Goal: Contribute content: Add original content to the website for others to see

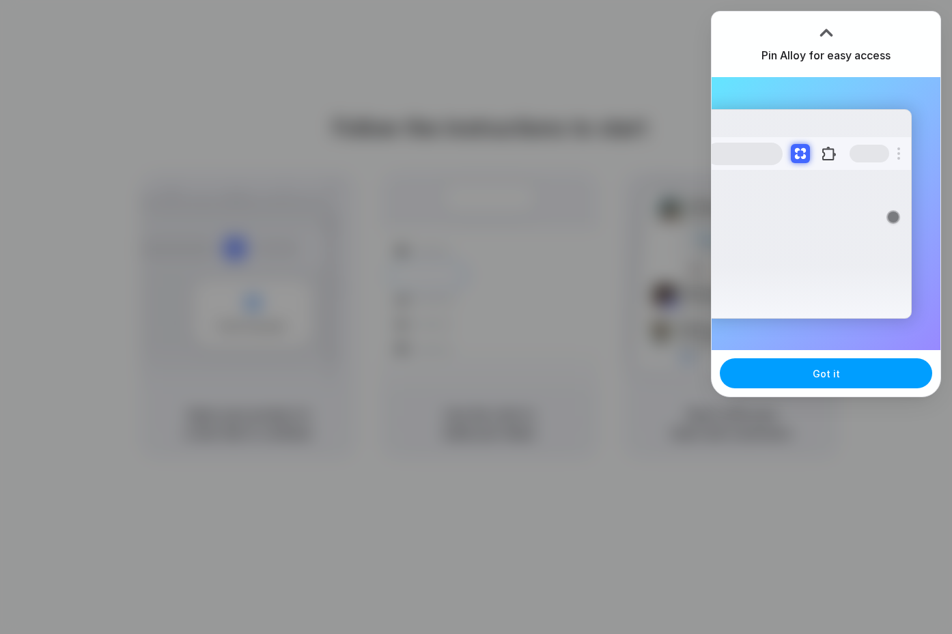
click at [808, 372] on button "Got it" at bounding box center [826, 373] width 212 height 30
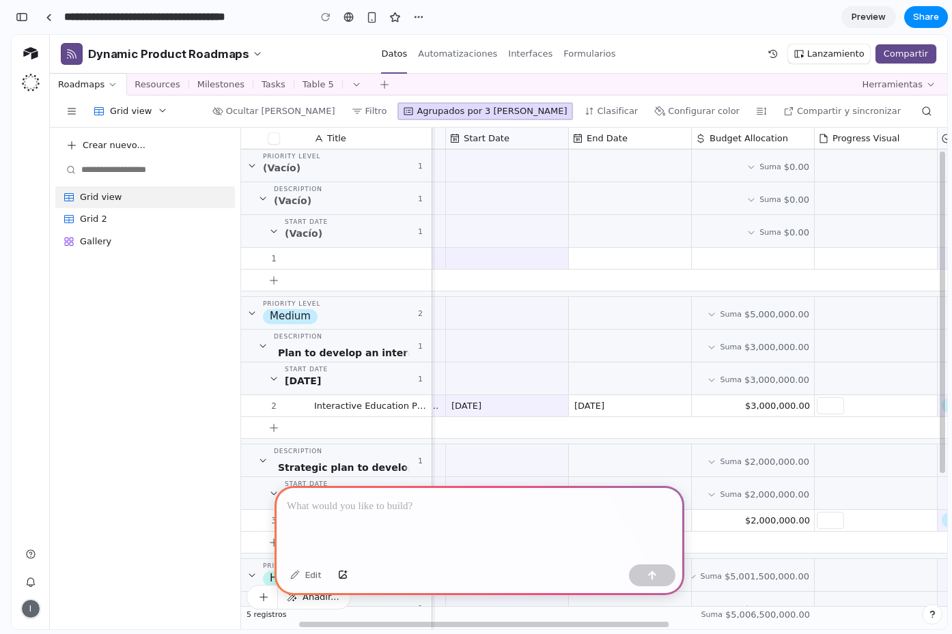
click at [492, 117] on div "Agrupados por 3 [PERSON_NAME]" at bounding box center [484, 111] width 175 height 18
click at [530, 111] on div "Agrupados por 3 [PERSON_NAME]" at bounding box center [491, 111] width 150 height 12
click at [614, 110] on div "Clasificar" at bounding box center [617, 111] width 41 height 12
click at [692, 110] on div "Configurar color" at bounding box center [704, 111] width 72 height 12
click at [802, 114] on div "Compartir y sincronizar" at bounding box center [842, 111] width 128 height 18
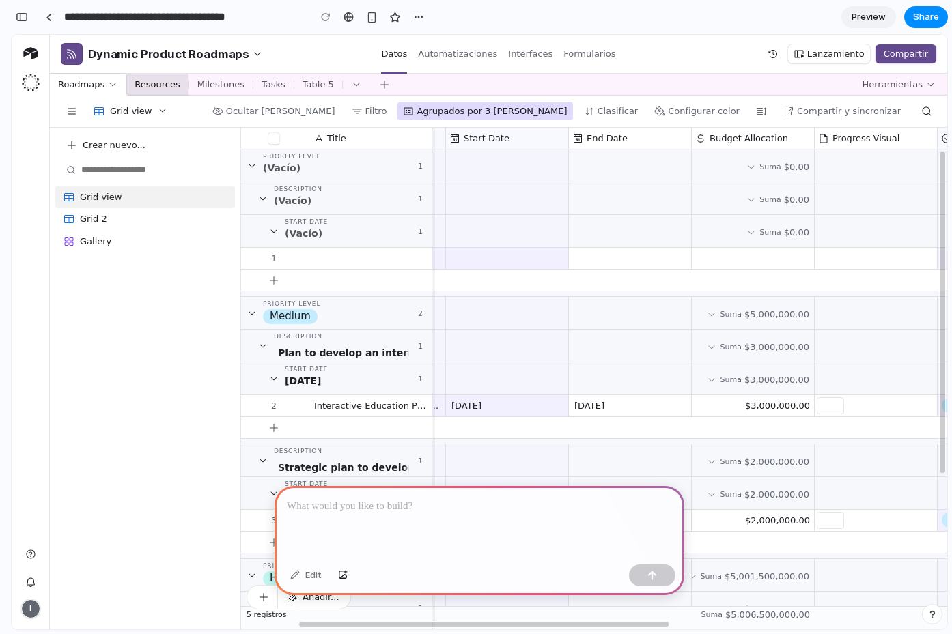
click at [168, 81] on span "Resources" at bounding box center [156, 85] width 45 height 12
click at [212, 81] on span "Milestones" at bounding box center [220, 85] width 47 height 12
click at [855, 20] on span "Preview" at bounding box center [868, 17] width 34 height 14
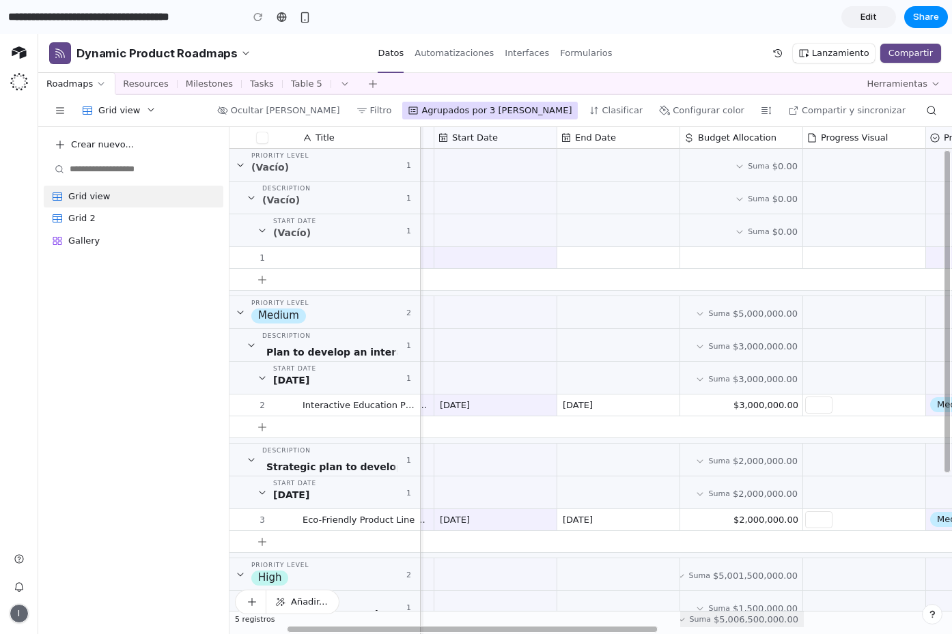
drag, startPoint x: 603, startPoint y: 627, endPoint x: 748, endPoint y: 621, distance: 144.2
click at [748, 621] on div "Title Priority Level (Vacío) 1 Priority Level Medium 2 Priority Level High 2 1 …" at bounding box center [590, 380] width 722 height 507
click at [438, 58] on p "Automatizaciones" at bounding box center [453, 52] width 79 height 35
click at [636, 102] on div "Clasificar" at bounding box center [616, 111] width 66 height 18
click at [392, 110] on span "Filtro" at bounding box center [381, 110] width 22 height 10
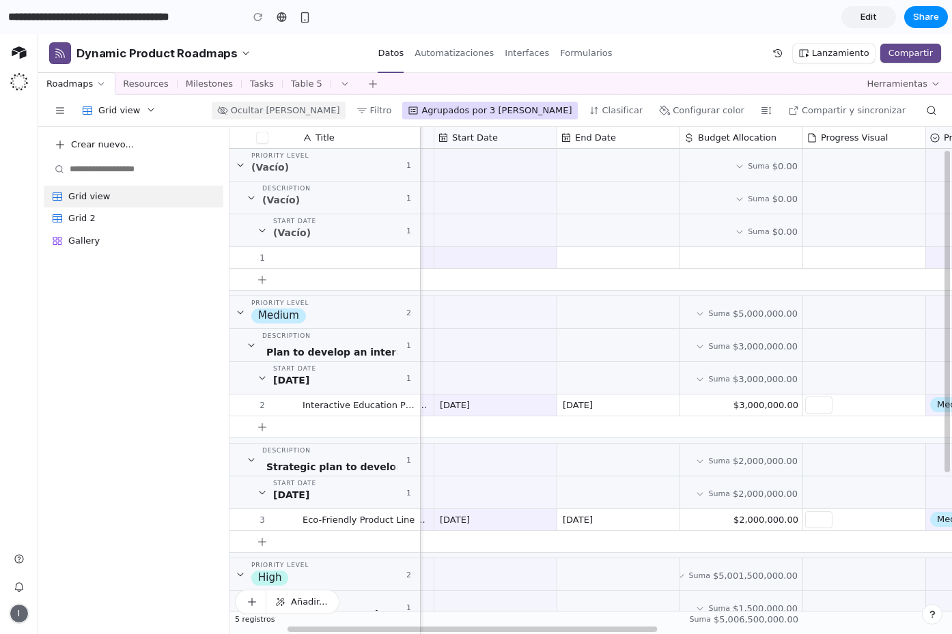
click at [340, 110] on div "Ocultar [PERSON_NAME]" at bounding box center [285, 110] width 109 height 12
click at [551, 111] on div "Agrupados por 3 [PERSON_NAME]" at bounding box center [496, 110] width 150 height 12
click at [708, 111] on div "Configurar color" at bounding box center [708, 110] width 72 height 12
click at [836, 110] on div "Compartir y sincronizar" at bounding box center [853, 110] width 104 height 12
click at [771, 108] on icon "Altura de la fila" at bounding box center [765, 110] width 11 height 11
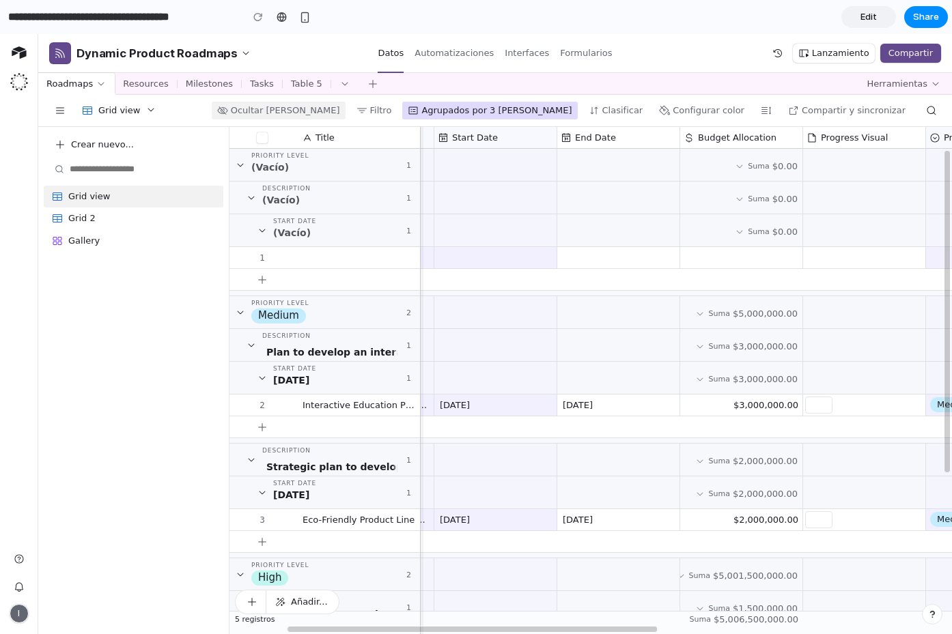
click at [340, 111] on div "Ocultar [PERSON_NAME]" at bounding box center [285, 110] width 109 height 12
click at [108, 100] on div "Grid view" at bounding box center [111, 111] width 146 height 22
click at [125, 111] on h2 "Grid view" at bounding box center [119, 110] width 42 height 12
click at [147, 111] on icon "Configuración de la vista" at bounding box center [150, 109] width 11 height 11
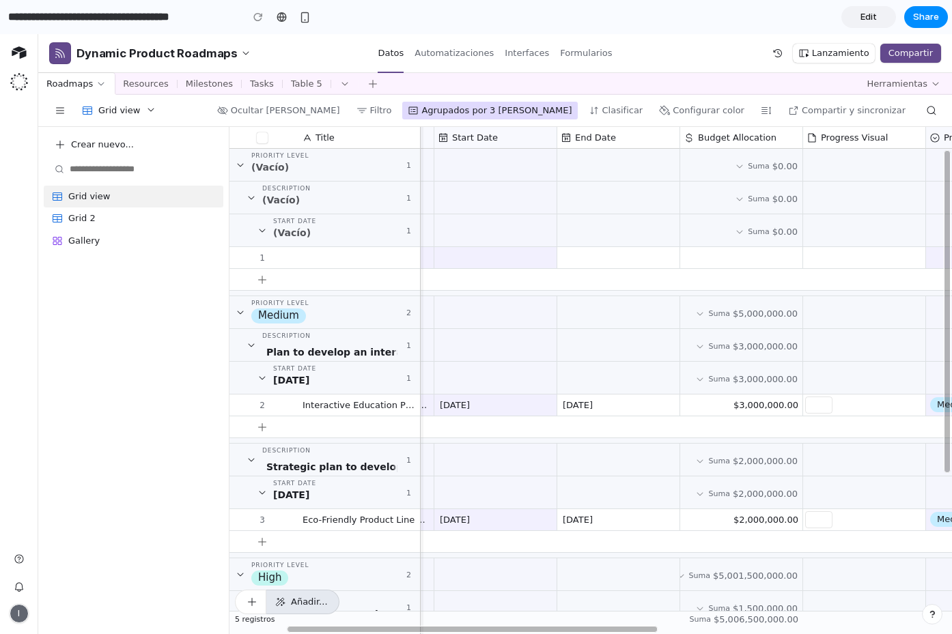
click at [304, 604] on span "Añadir..." at bounding box center [306, 602] width 42 height 12
click at [887, 16] on link "Edit" at bounding box center [868, 17] width 55 height 22
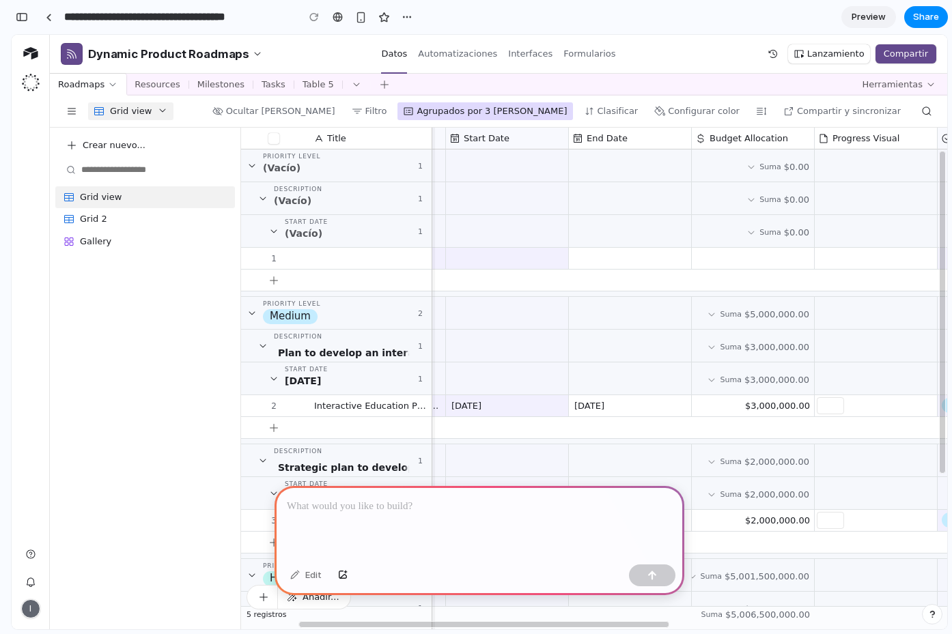
click at [165, 107] on icon "Configuración de la vista" at bounding box center [162, 110] width 11 height 11
click at [382, 507] on p at bounding box center [479, 506] width 385 height 16
